Goal: Task Accomplishment & Management: Use online tool/utility

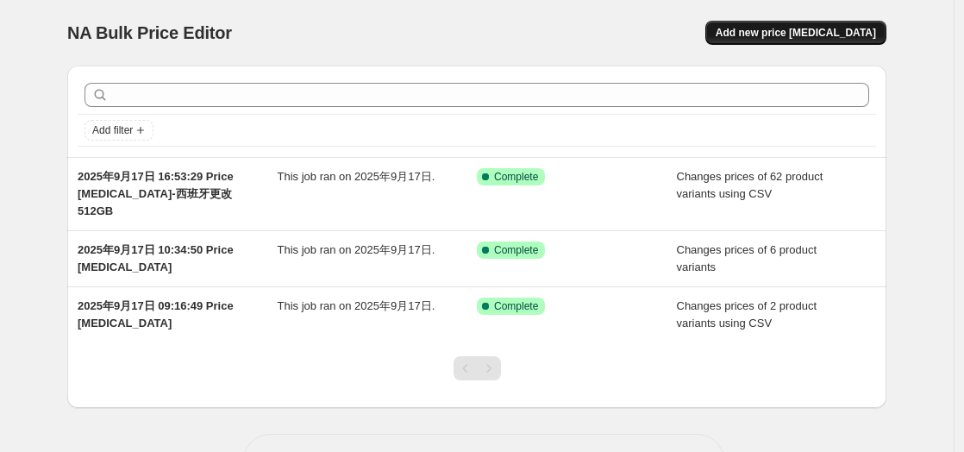
click at [778, 32] on span "Add new price [MEDICAL_DATA]" at bounding box center [796, 33] width 160 height 14
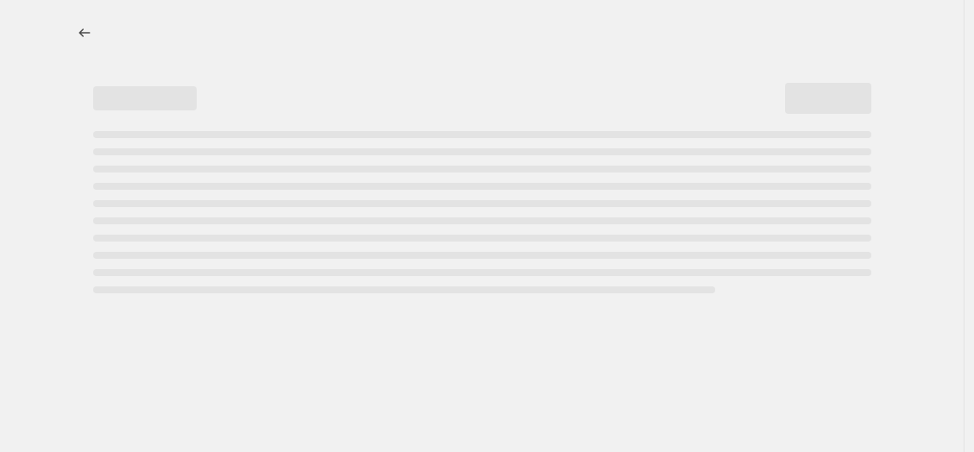
select select "percentage"
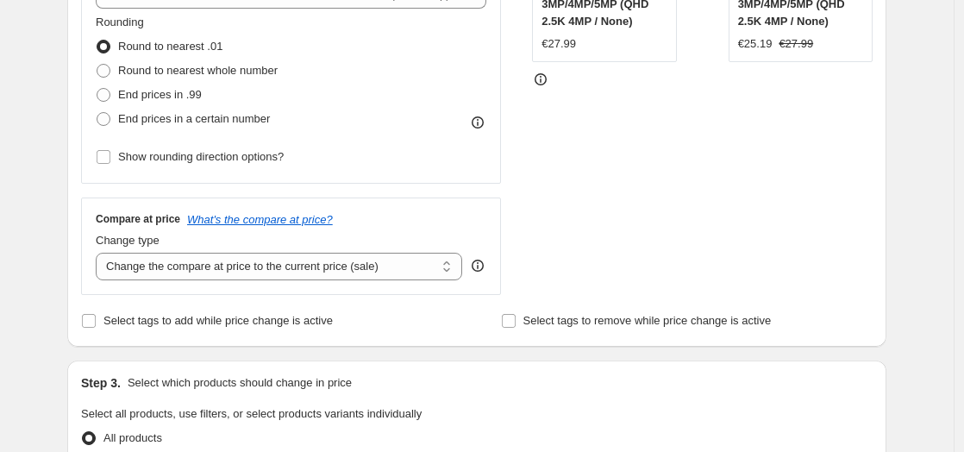
scroll to position [670, 0]
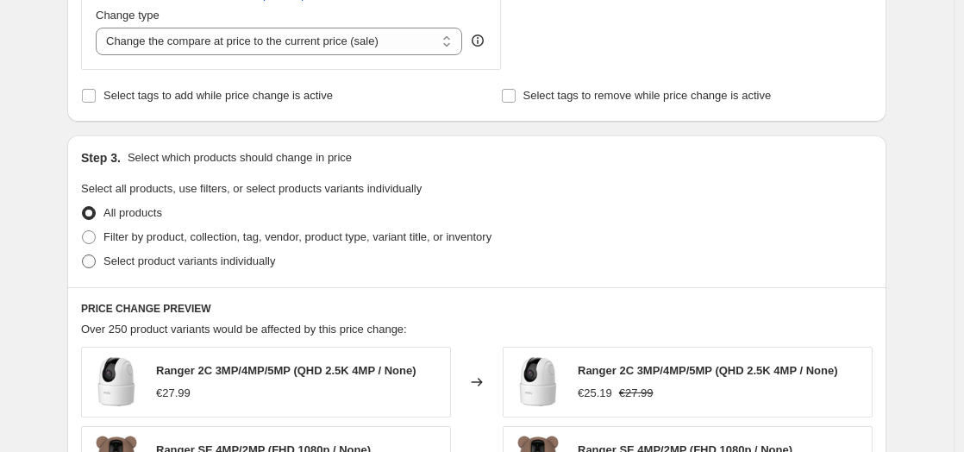
click at [202, 258] on span "Select product variants individually" at bounding box center [189, 260] width 172 height 13
click at [83, 255] on input "Select product variants individually" at bounding box center [82, 254] width 1 height 1
radio input "true"
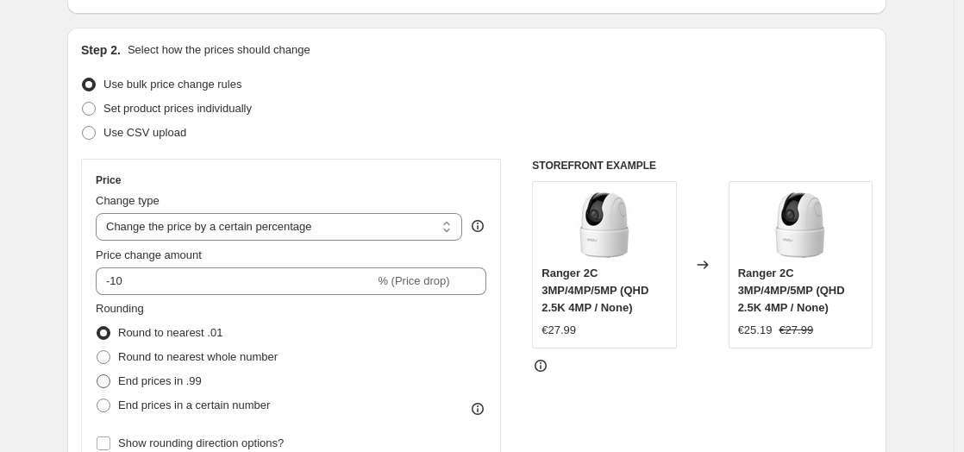
scroll to position [96, 0]
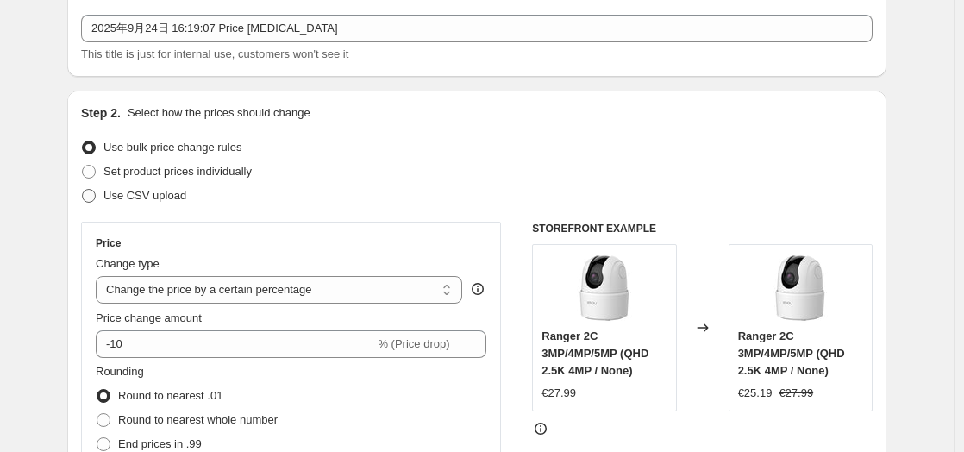
click at [164, 202] on span "Use CSV upload" at bounding box center [144, 195] width 83 height 13
click at [83, 190] on input "Use CSV upload" at bounding box center [82, 189] width 1 height 1
radio input "true"
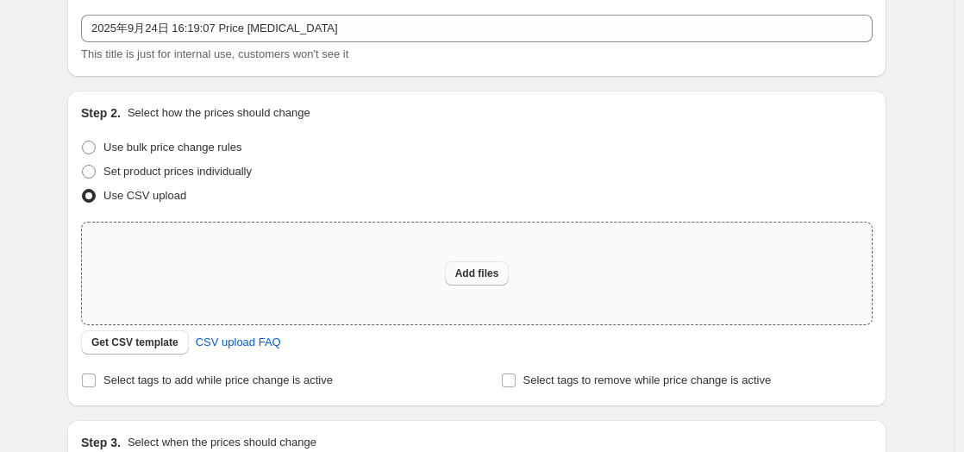
click at [477, 266] on button "Add files" at bounding box center [477, 273] width 65 height 24
type input "C:\fakepath\意大利价格调整0924.csv"
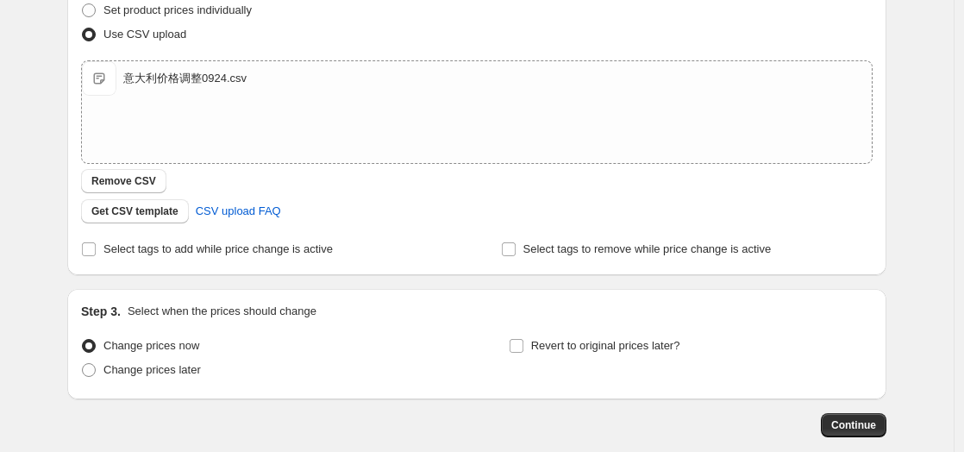
scroll to position [347, 0]
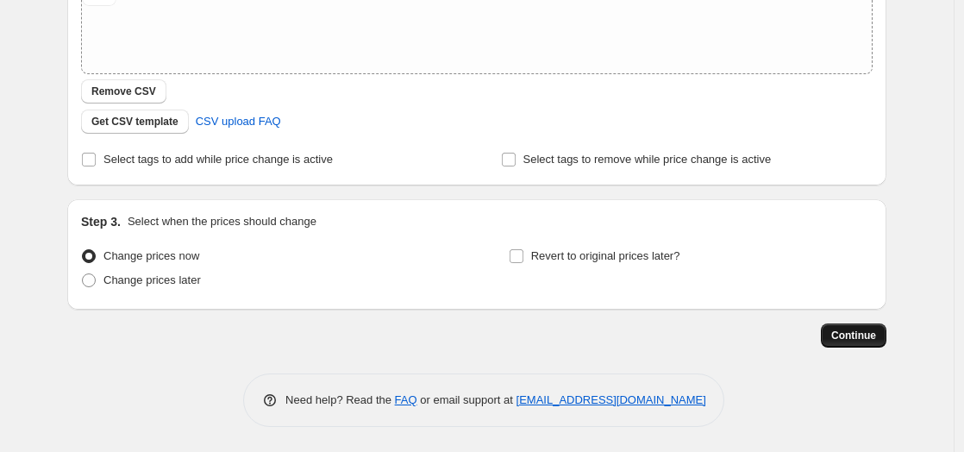
click at [841, 334] on span "Continue" at bounding box center [853, 336] width 45 height 14
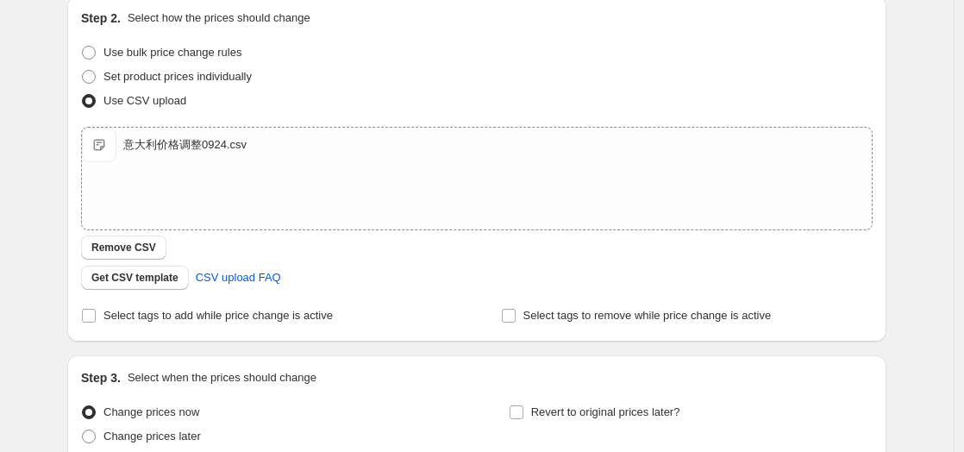
scroll to position [443, 0]
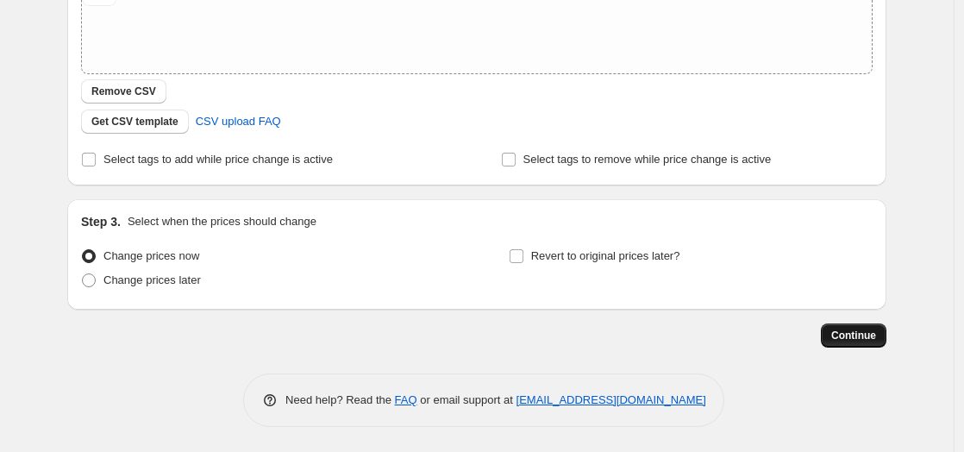
click at [868, 336] on span "Continue" at bounding box center [853, 336] width 45 height 14
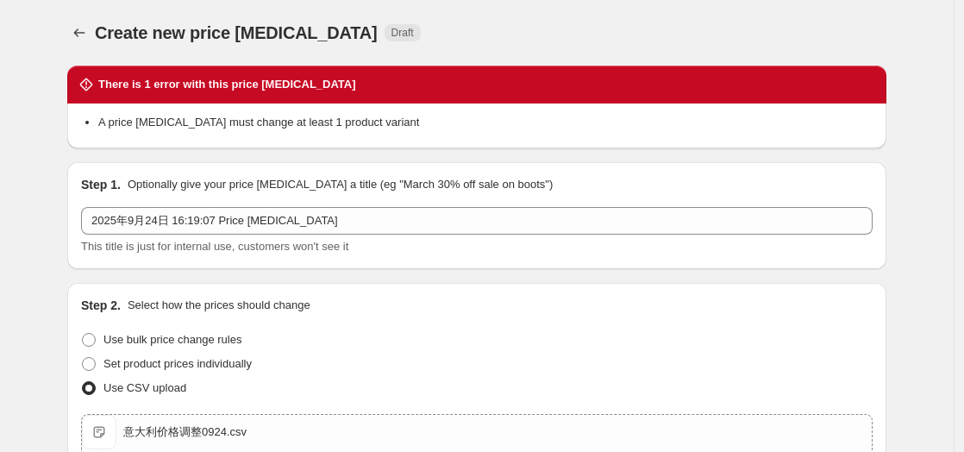
click at [254, 80] on h2 "There is 1 error with this price [MEDICAL_DATA]" at bounding box center [227, 84] width 258 height 17
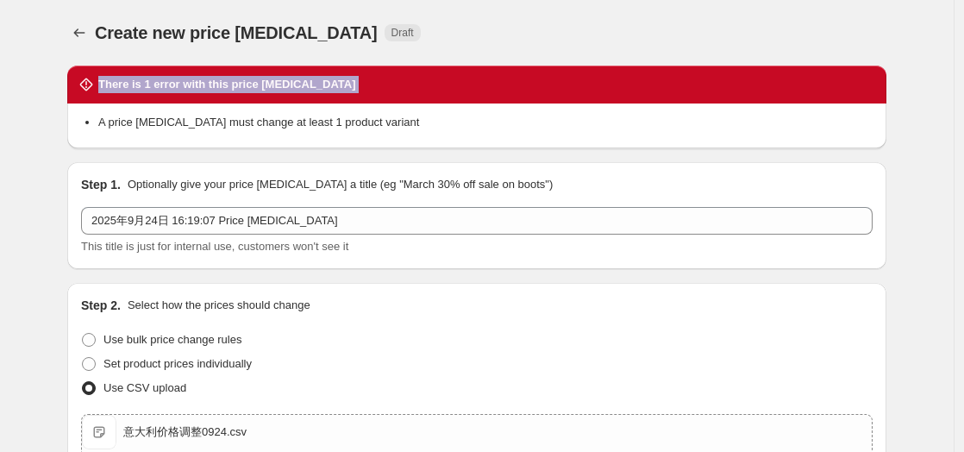
click at [254, 80] on h2 "There is 1 error with this price [MEDICAL_DATA]" at bounding box center [227, 84] width 258 height 17
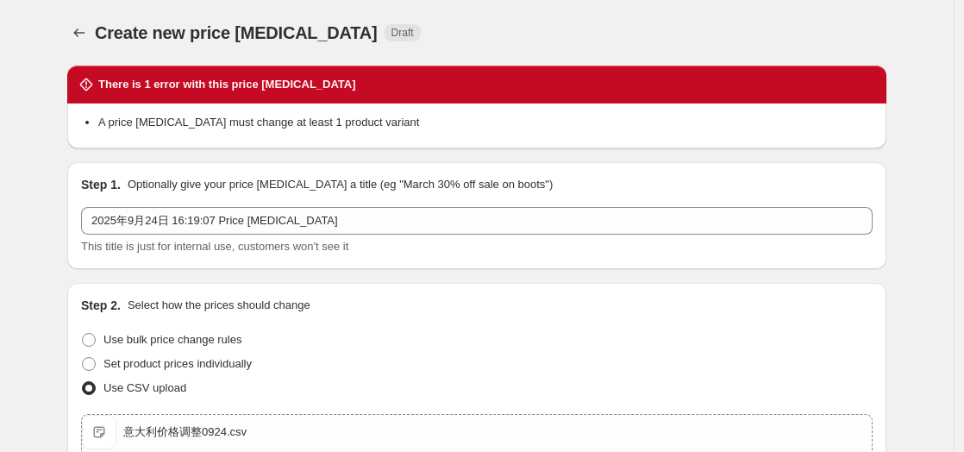
click at [263, 121] on li "A price [MEDICAL_DATA] must change at least 1 product variant" at bounding box center [485, 122] width 774 height 17
click at [83, 36] on icon "Price change jobs" at bounding box center [79, 32] width 17 height 17
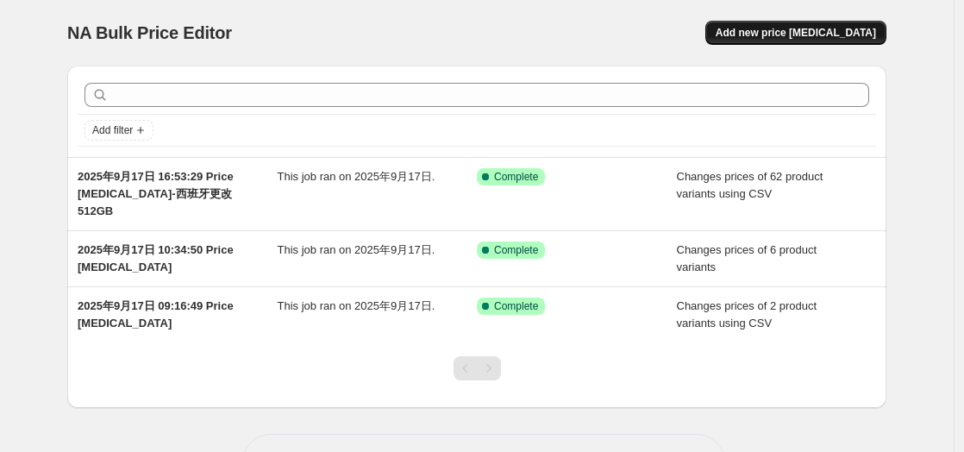
click at [808, 38] on span "Add new price [MEDICAL_DATA]" at bounding box center [796, 33] width 160 height 14
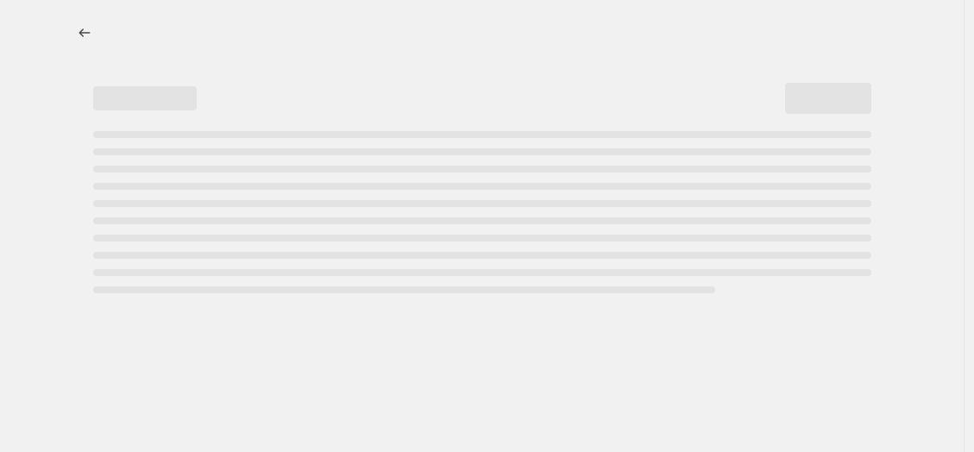
select select "percentage"
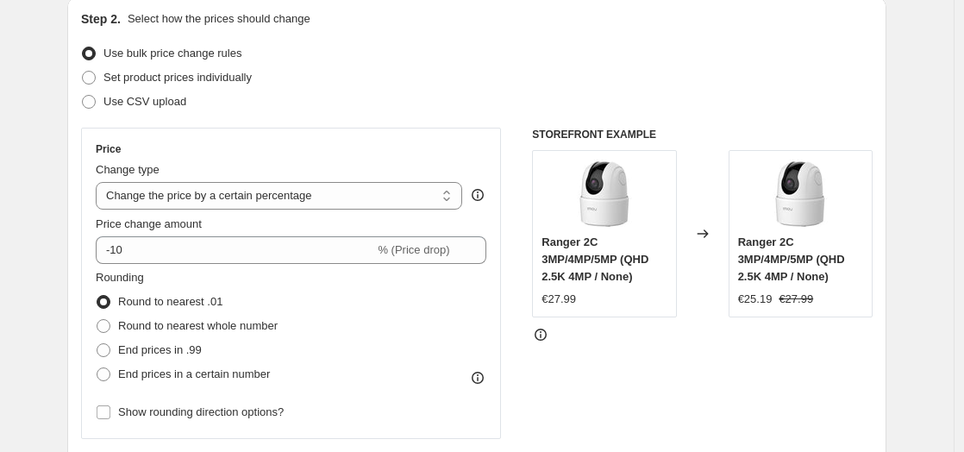
scroll to position [191, 0]
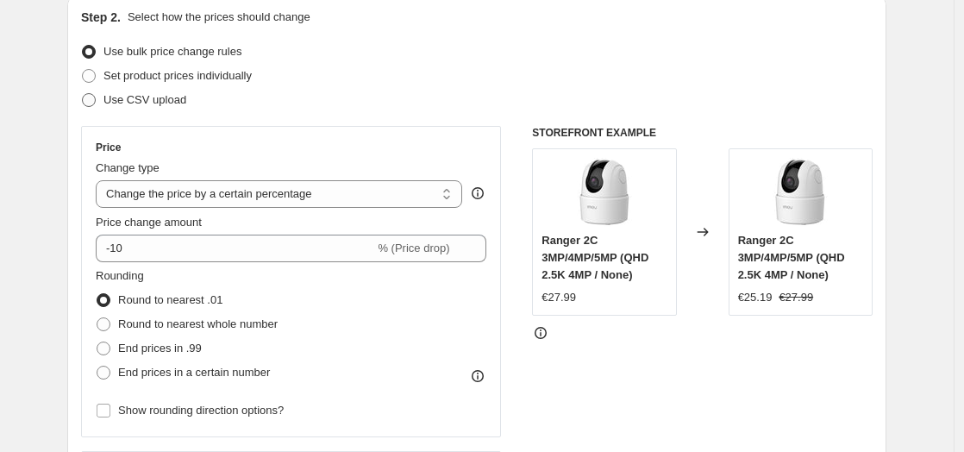
click at [128, 97] on span "Use CSV upload" at bounding box center [144, 99] width 83 height 13
click at [83, 94] on input "Use CSV upload" at bounding box center [82, 93] width 1 height 1
radio input "true"
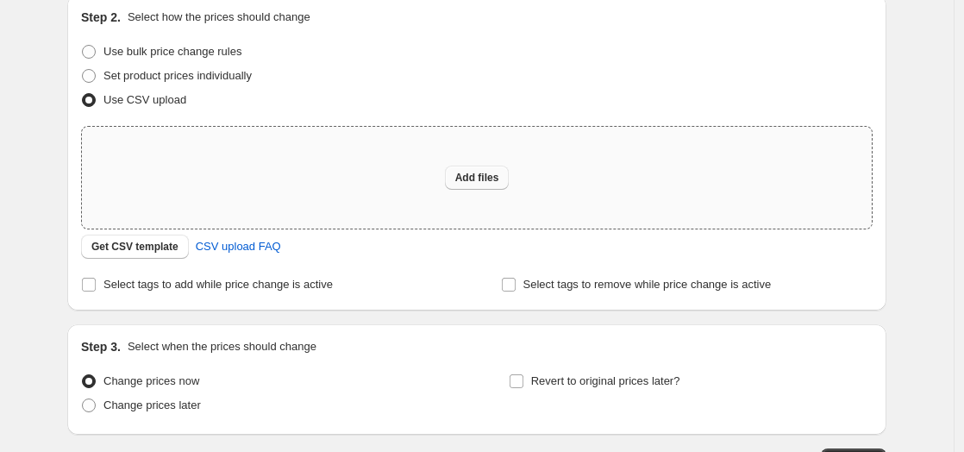
click at [499, 177] on span "Add files" at bounding box center [477, 178] width 44 height 14
type input "C:\fakepath\意大利价格调整0924.xlsx"
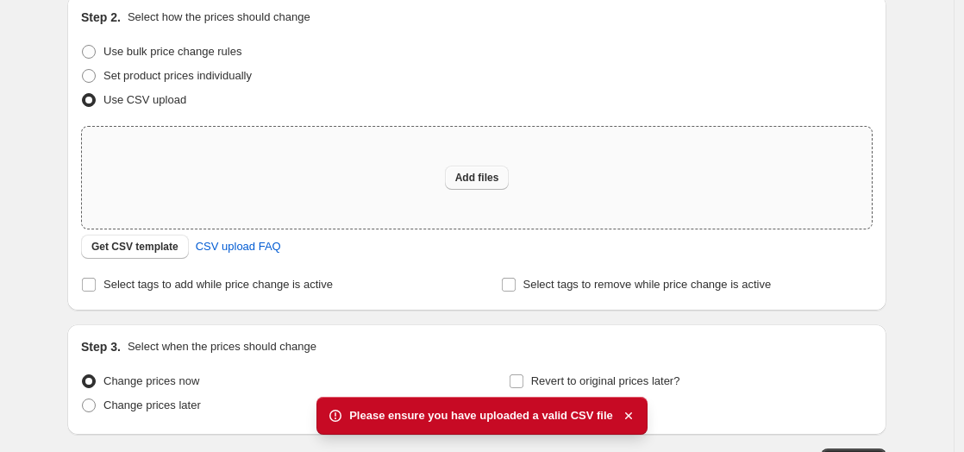
click at [498, 179] on span "Add files" at bounding box center [477, 178] width 44 height 14
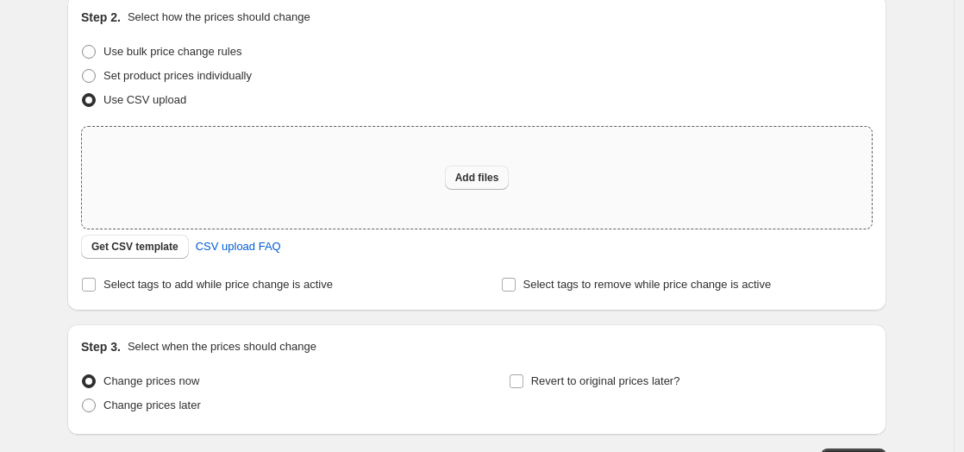
type input "C:\fakepath\意大利价格调整0924.csv"
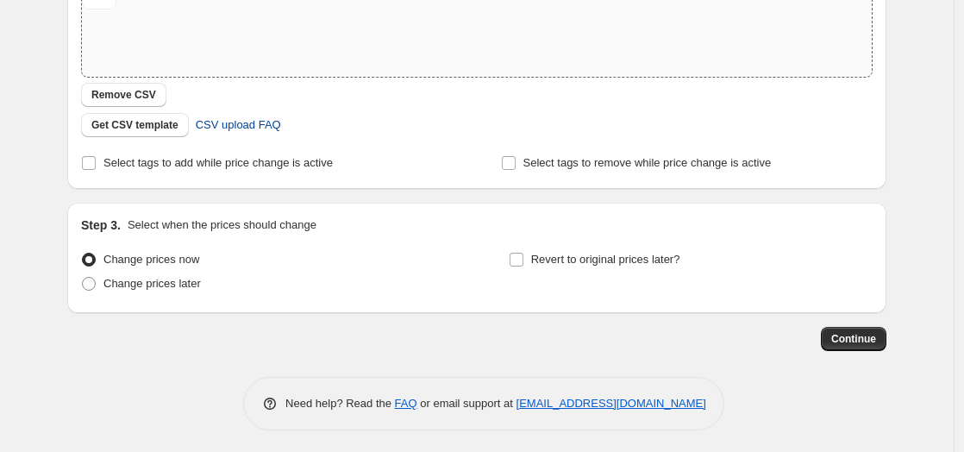
scroll to position [347, 0]
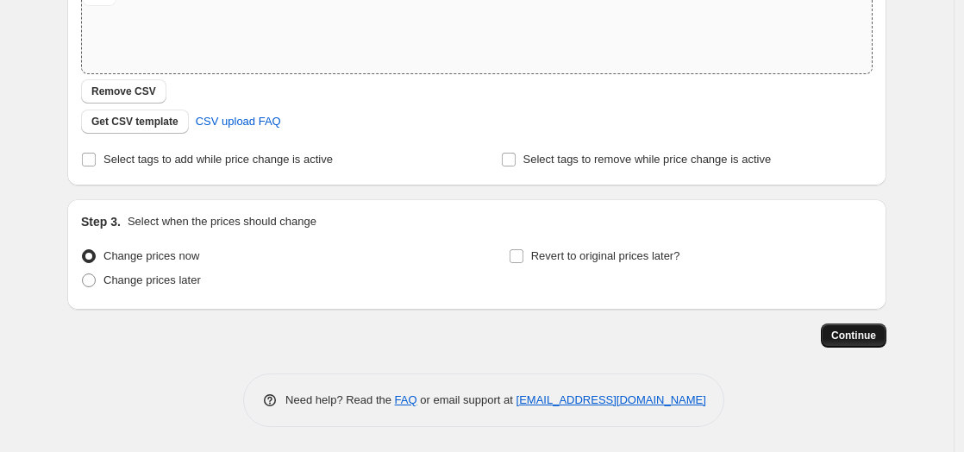
click at [872, 341] on span "Continue" at bounding box center [853, 336] width 45 height 14
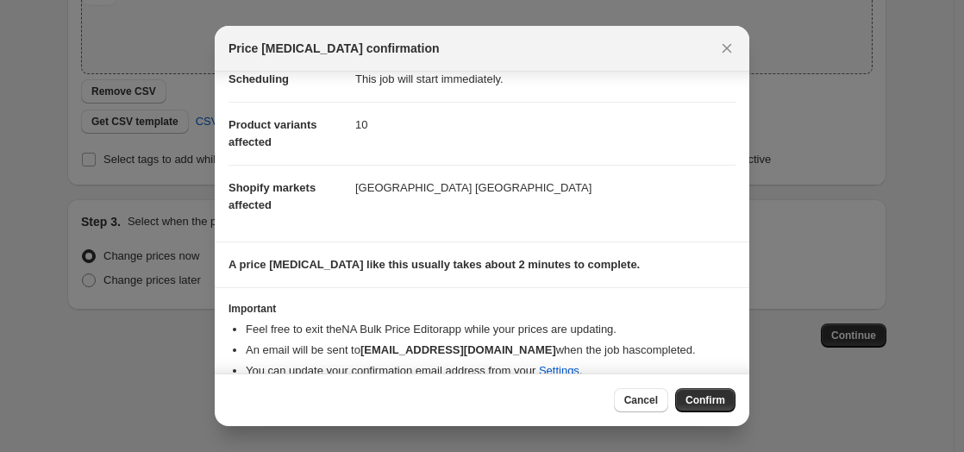
scroll to position [67, 0]
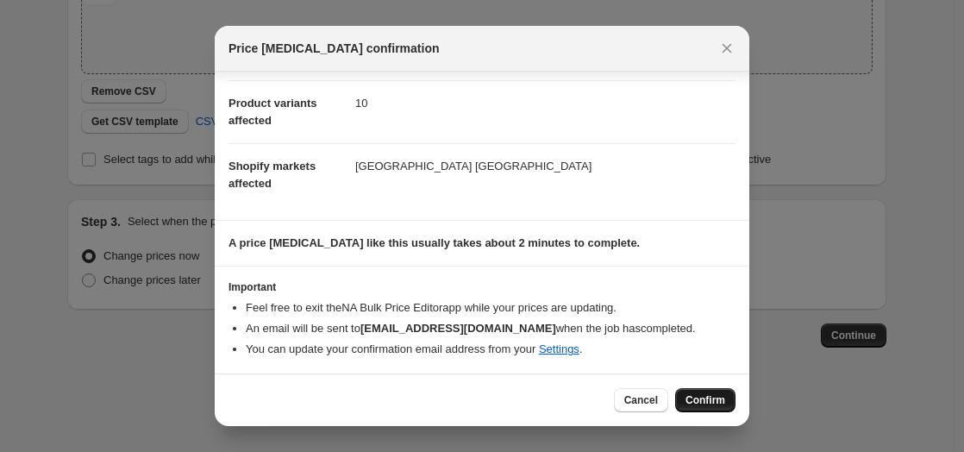
click at [694, 392] on button "Confirm" at bounding box center [705, 400] width 60 height 24
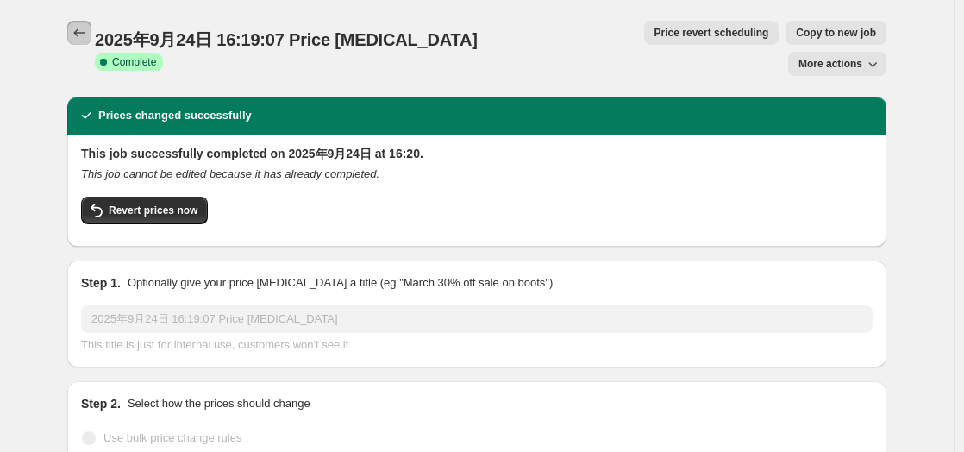
click at [78, 35] on icon "Price change jobs" at bounding box center [79, 32] width 17 height 17
